Goal: Use online tool/utility: Utilize a website feature to perform a specific function

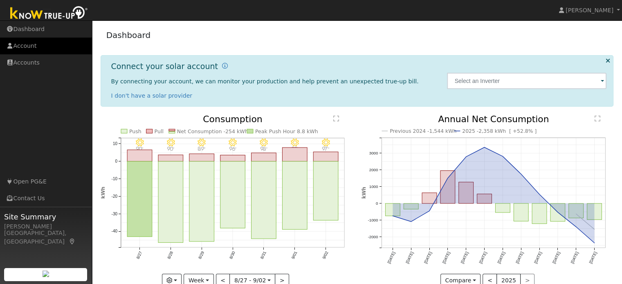
click at [37, 47] on link "Account" at bounding box center [46, 46] width 92 height 17
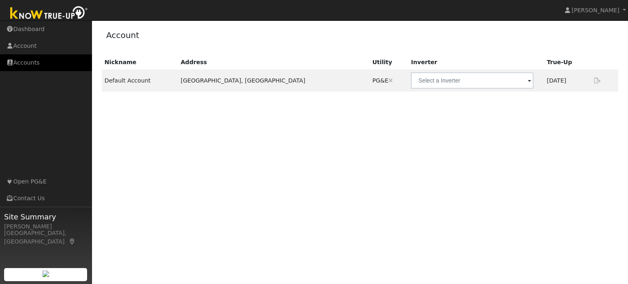
click at [39, 62] on link "Accounts" at bounding box center [46, 62] width 92 height 17
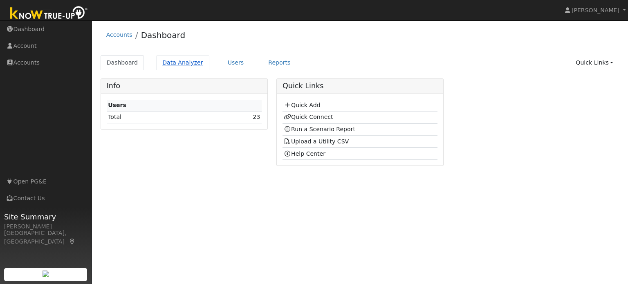
click at [182, 62] on link "Data Analyzer" at bounding box center [182, 62] width 53 height 15
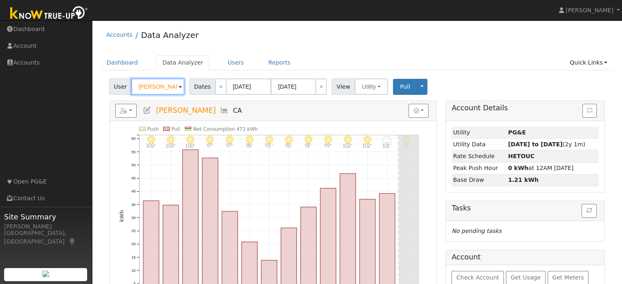
click at [173, 89] on input "[PERSON_NAME]" at bounding box center [157, 87] width 53 height 16
click at [173, 89] on img at bounding box center [174, 87] width 20 height 16
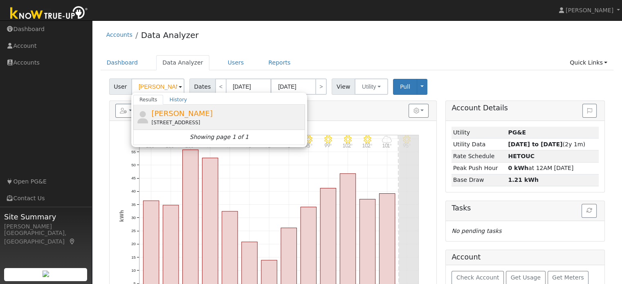
click at [227, 112] on div "[PERSON_NAME] [STREET_ADDRESS]" at bounding box center [227, 117] width 152 height 18
type input "[PERSON_NAME]"
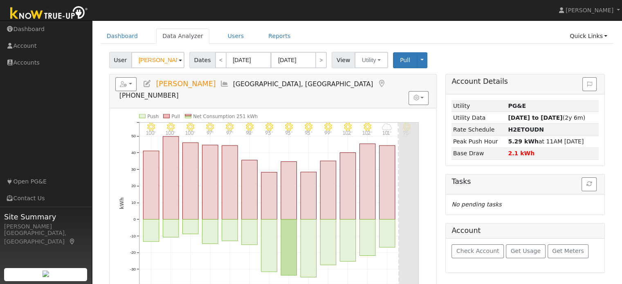
scroll to position [41, 0]
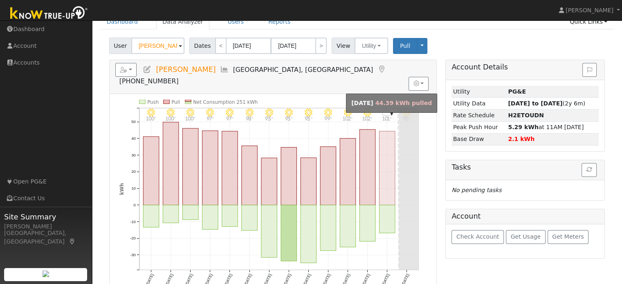
click at [388, 173] on rect "onclick=""" at bounding box center [387, 168] width 16 height 74
type input "[DATE]"
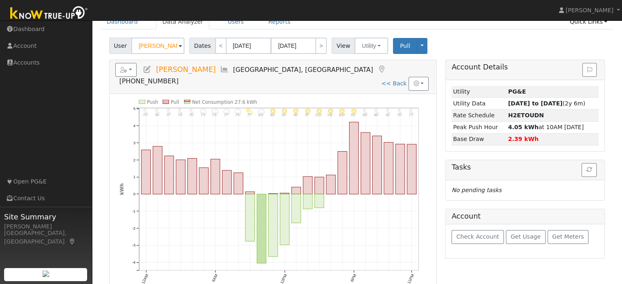
click at [424, 144] on icon "11PM - Clear 77° 10PM - Clear 79° 9PM - Clear 81° 8PM - Clear 85° 7PM - Clear 8…" at bounding box center [272, 199] width 307 height 198
click at [179, 77] on span "[PHONE_NUMBER]" at bounding box center [148, 81] width 59 height 8
click at [430, 246] on div "11PM - Clear 77° 10PM - Clear 79° 9PM - Clear 81° 8PM - Clear 85° 7PM - Clear 8…" at bounding box center [272, 196] width 315 height 193
click at [218, 227] on icon "11PM - Clear 77° 10PM - Clear 79° 9PM - Clear 81° 8PM - Clear 85° 7PM - Clear 8…" at bounding box center [272, 199] width 307 height 198
click at [216, 225] on icon "11PM - Clear 77° 10PM - Clear 79° 9PM - Clear 81° 8PM - Clear 85° 7PM - Clear 8…" at bounding box center [272, 199] width 307 height 198
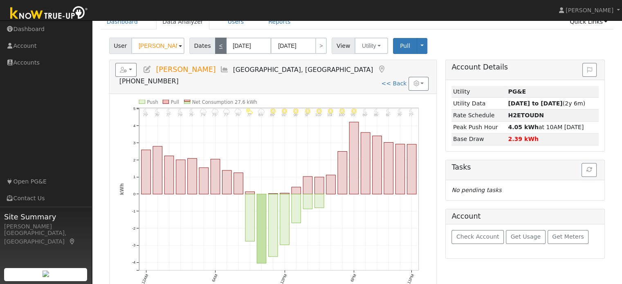
click at [216, 52] on link "<" at bounding box center [220, 46] width 11 height 16
type input "[DATE]"
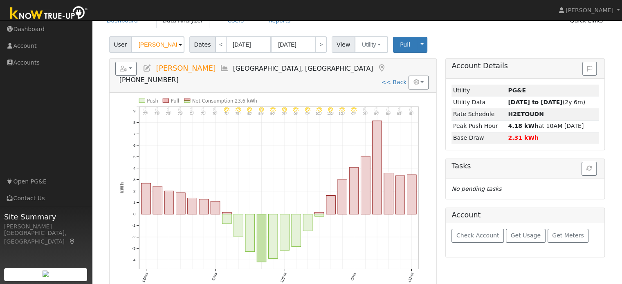
scroll to position [45, 0]
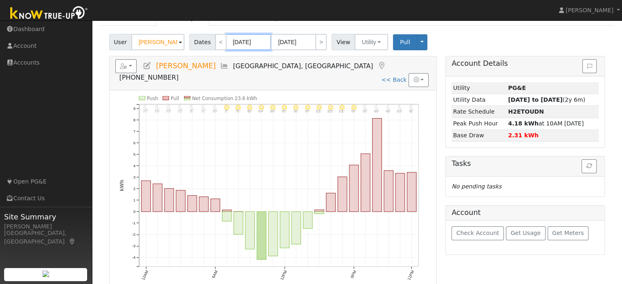
click at [237, 40] on input "[DATE]" at bounding box center [248, 42] width 45 height 16
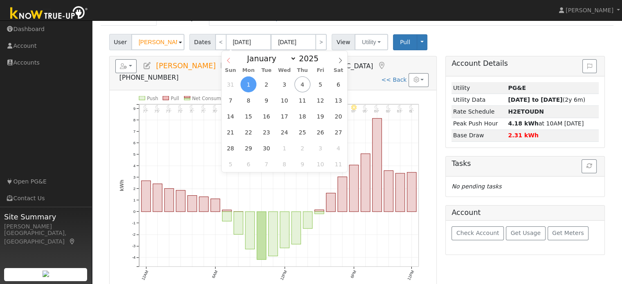
click at [229, 56] on span at bounding box center [229, 58] width 14 height 14
select select "7"
click at [321, 86] on span "1" at bounding box center [320, 84] width 16 height 16
type input "[DATE]"
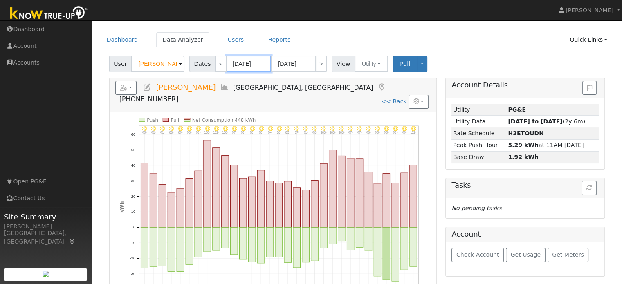
scroll to position [41, 0]
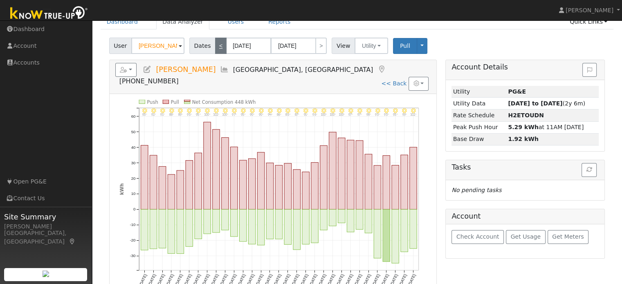
click at [215, 44] on link "<" at bounding box center [220, 46] width 11 height 16
type input "[DATE]"
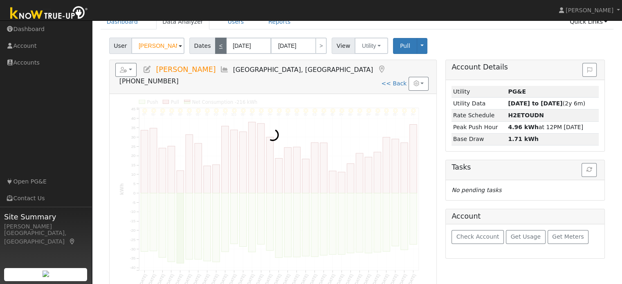
scroll to position [0, 0]
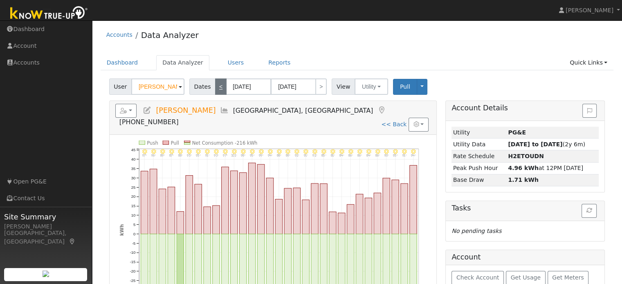
click at [216, 87] on link "<" at bounding box center [220, 87] width 11 height 16
type input "[DATE]"
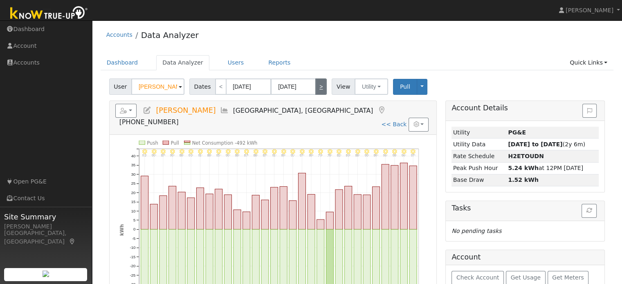
click at [315, 86] on link ">" at bounding box center [320, 87] width 11 height 16
type input "[DATE]"
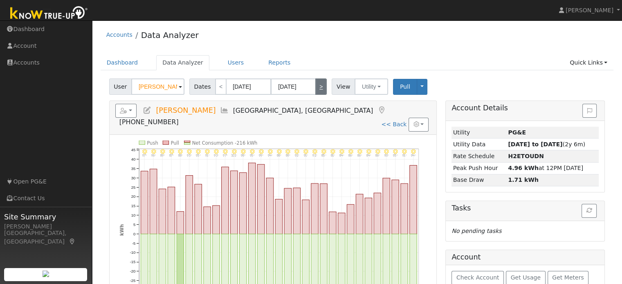
click at [315, 86] on link ">" at bounding box center [320, 87] width 11 height 16
type input "[DATE]"
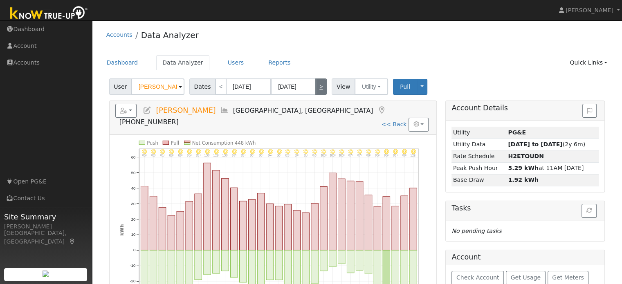
click at [315, 86] on link ">" at bounding box center [320, 87] width 11 height 16
type input "[DATE]"
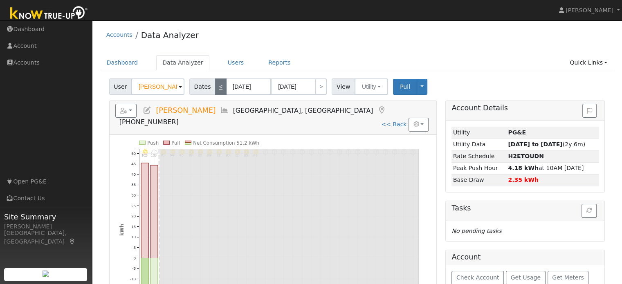
click at [215, 91] on link "<" at bounding box center [220, 87] width 11 height 16
type input "[DATE]"
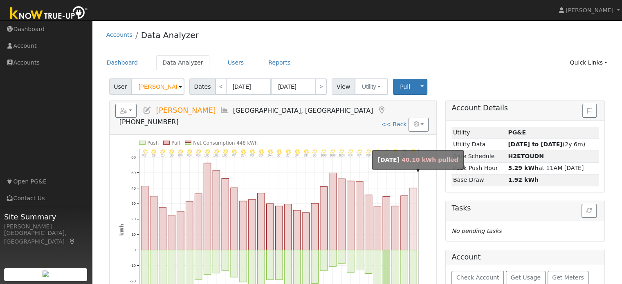
click at [413, 188] on rect "onclick=""" at bounding box center [413, 219] width 7 height 62
type input "[DATE]"
